Goal: Task Accomplishment & Management: Manage account settings

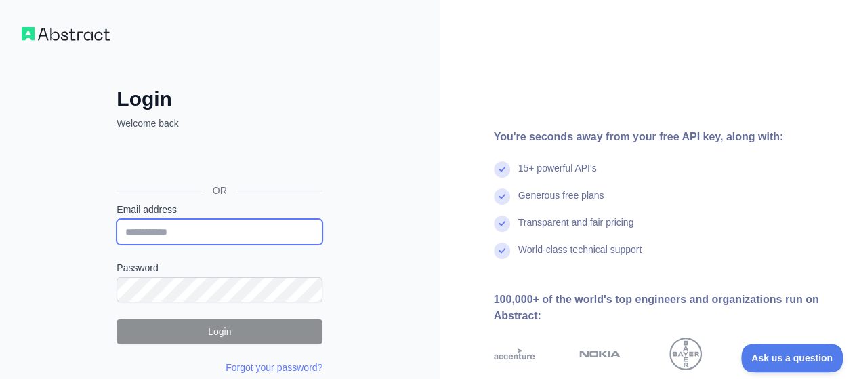
click at [261, 235] on input "Email address" at bounding box center [220, 232] width 206 height 26
type input "**********"
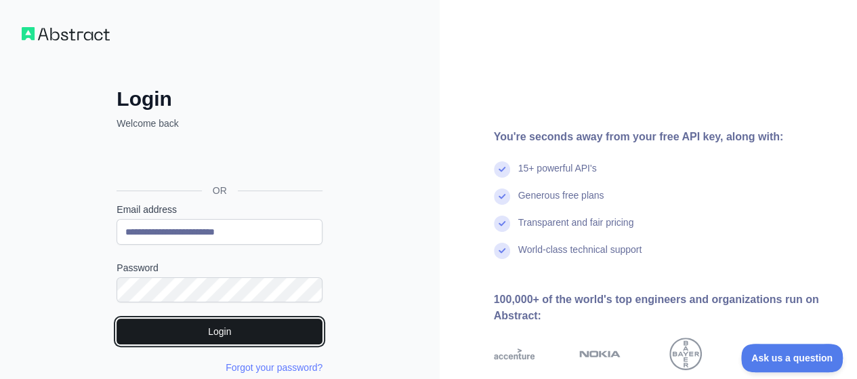
click at [275, 332] on button "Login" at bounding box center [220, 331] width 206 height 26
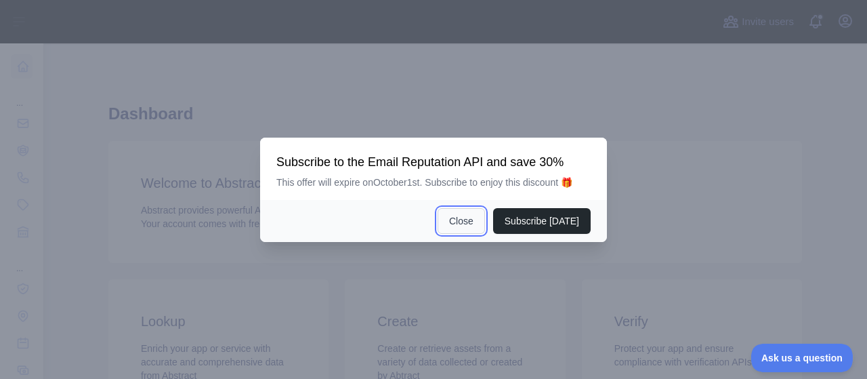
click at [463, 224] on button "Close" at bounding box center [461, 221] width 47 height 26
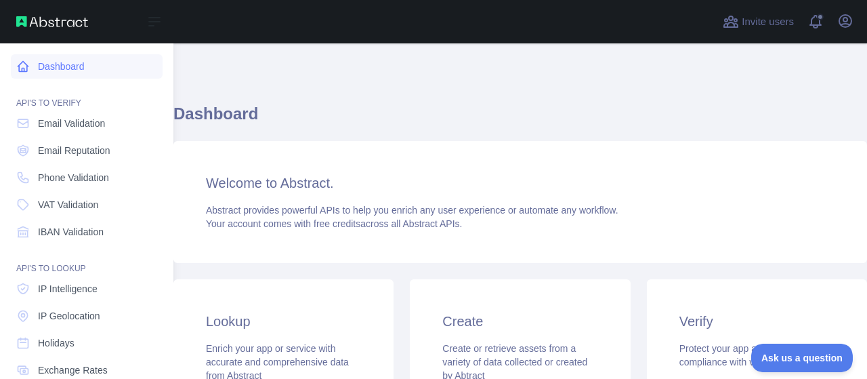
click at [52, 64] on link "Dashboard" at bounding box center [87, 66] width 152 height 24
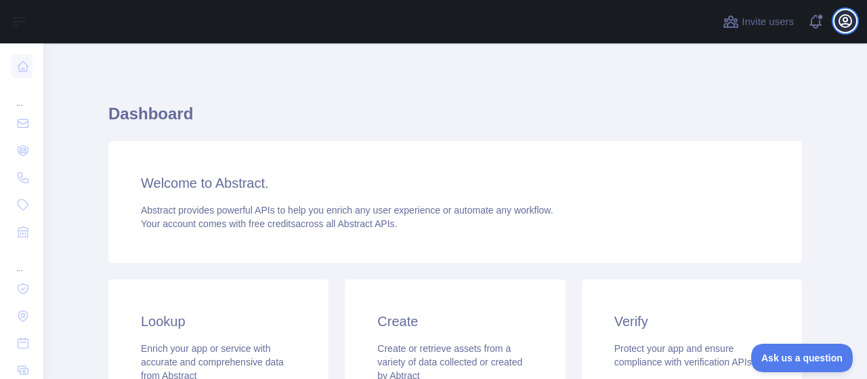
click at [837, 21] on icon "button" at bounding box center [845, 21] width 16 height 16
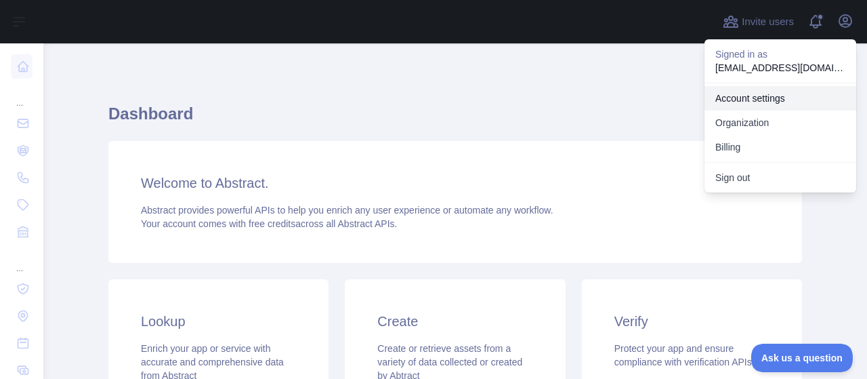
click at [767, 105] on link "Account settings" at bounding box center [780, 98] width 152 height 24
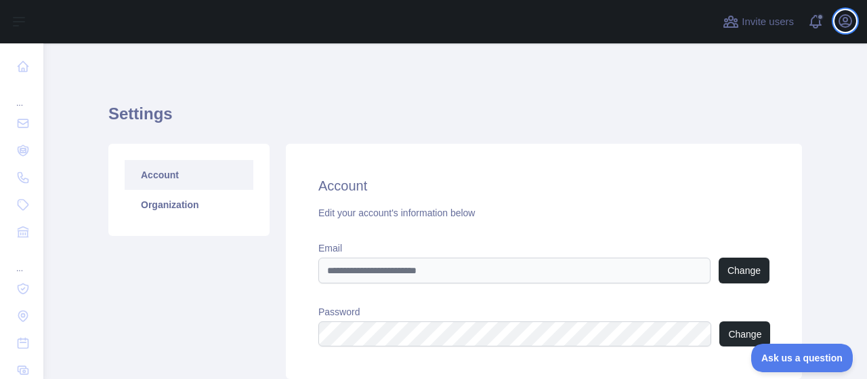
scroll to position [100, 0]
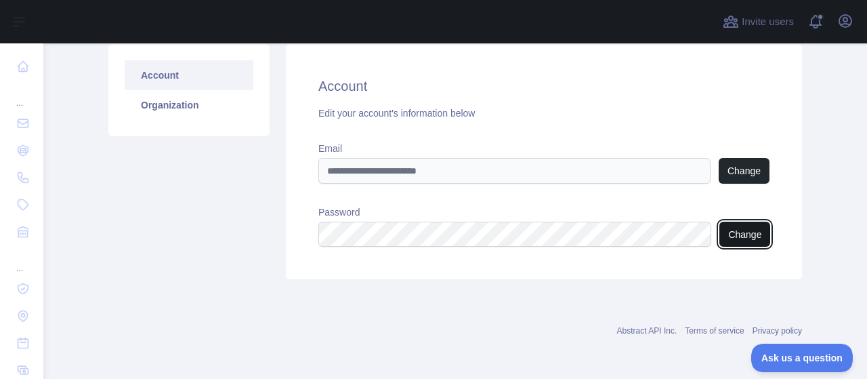
click at [727, 235] on button "Change" at bounding box center [744, 234] width 51 height 25
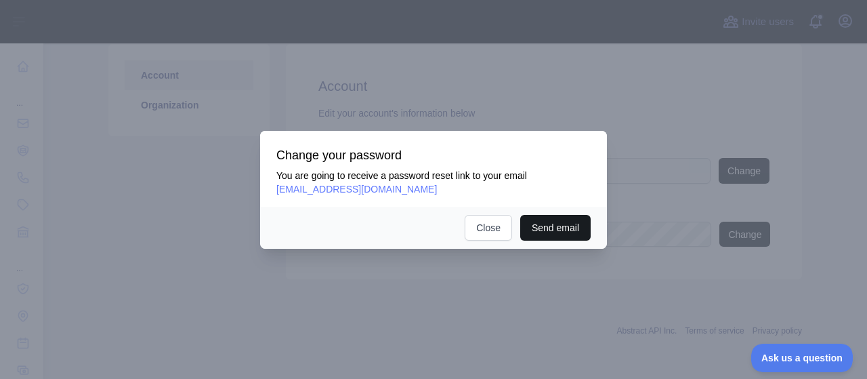
click at [547, 232] on button "Send email" at bounding box center [555, 228] width 70 height 26
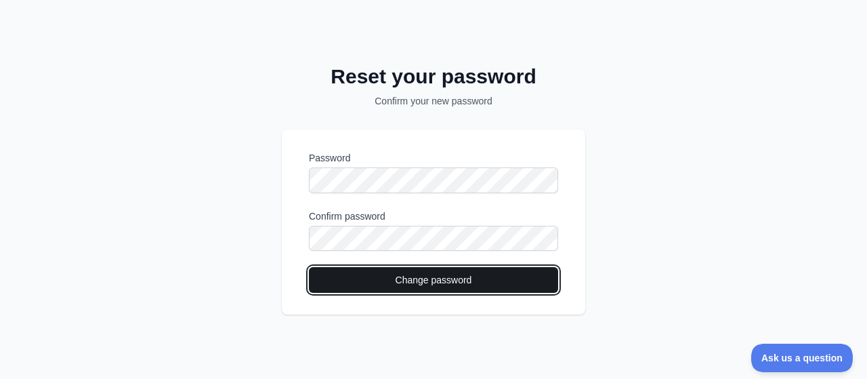
click at [350, 276] on button "Change password" at bounding box center [433, 280] width 249 height 26
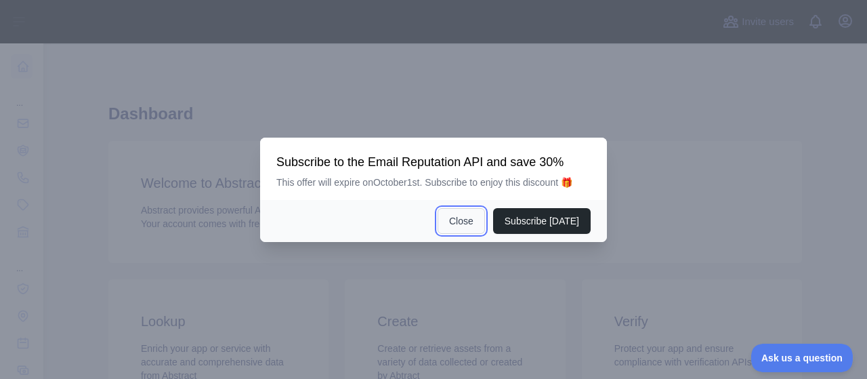
click at [465, 228] on button "Close" at bounding box center [461, 221] width 47 height 26
